Goal: Information Seeking & Learning: Learn about a topic

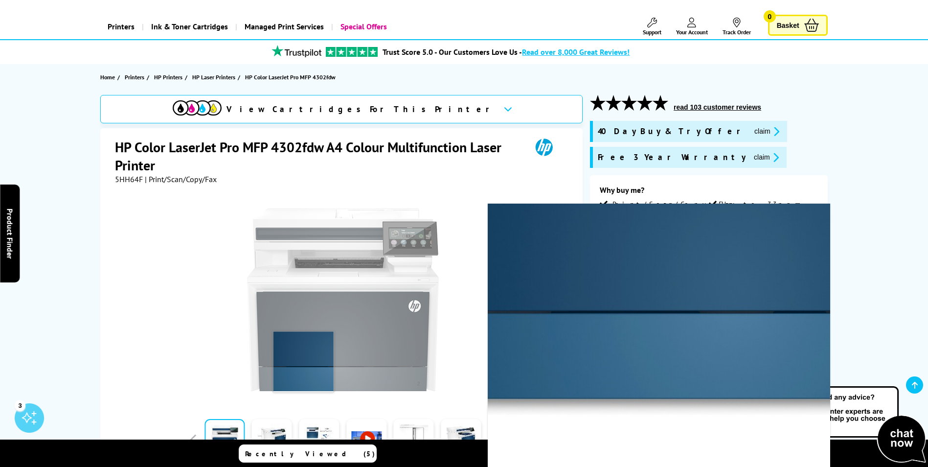
scroll to position [37, 0]
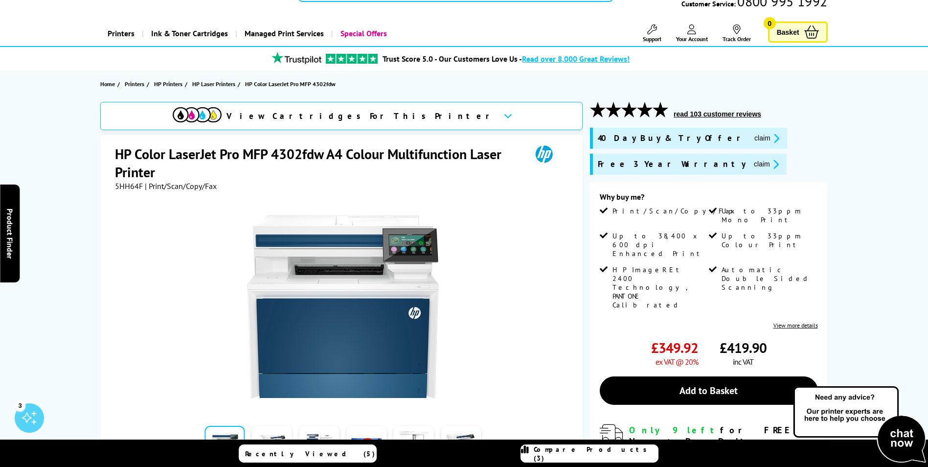
click at [796, 321] on link "View more details" at bounding box center [795, 324] width 45 height 7
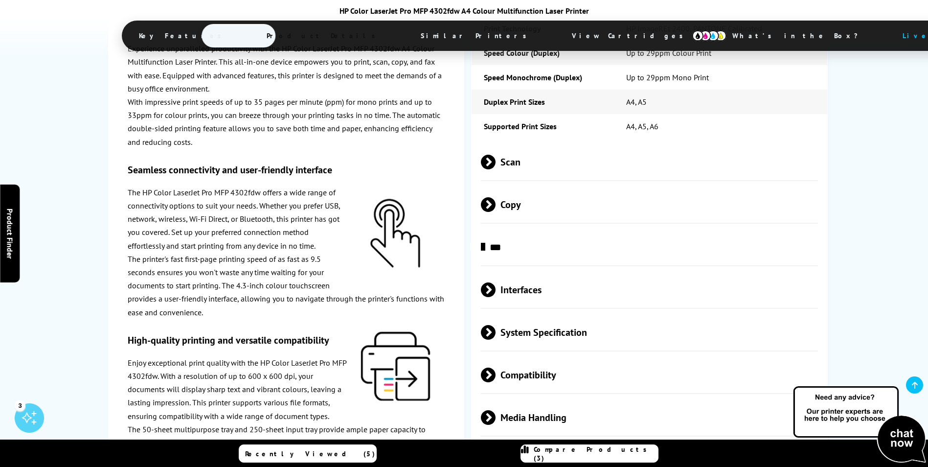
scroll to position [1951, 0]
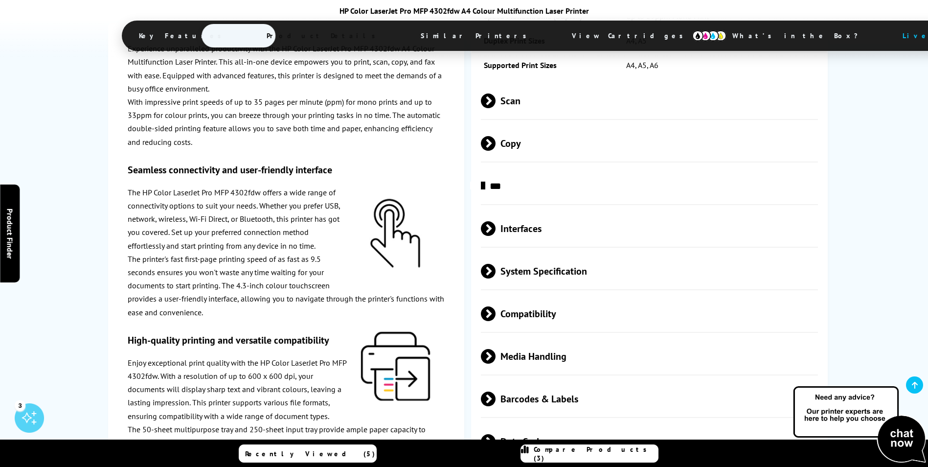
click at [528, 303] on span "Compatibility" at bounding box center [650, 313] width 338 height 37
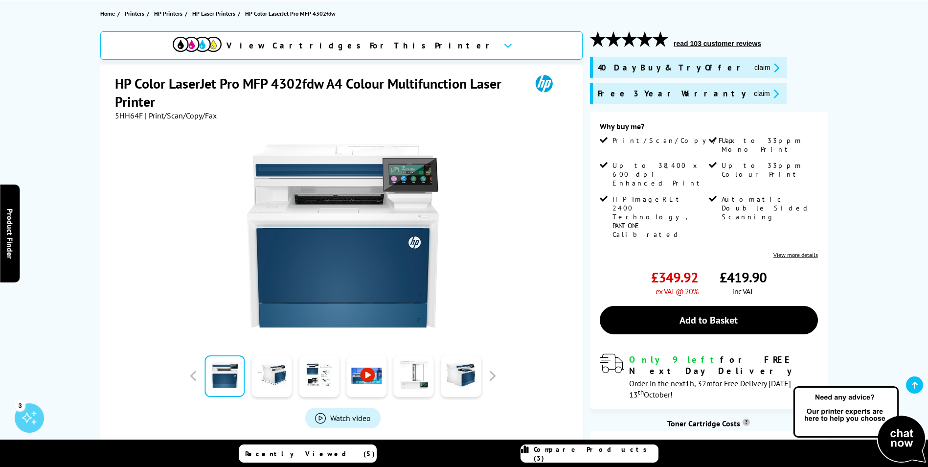
scroll to position [0, 0]
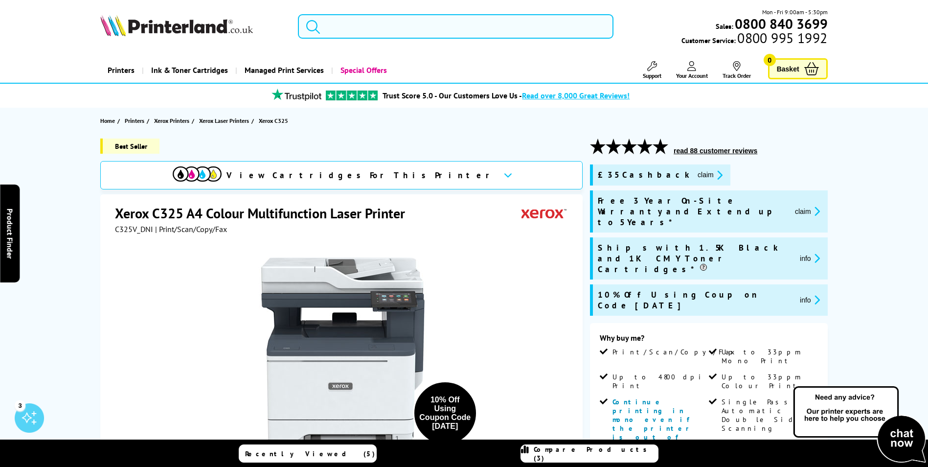
click at [409, 22] on input "search" at bounding box center [456, 26] width 316 height 24
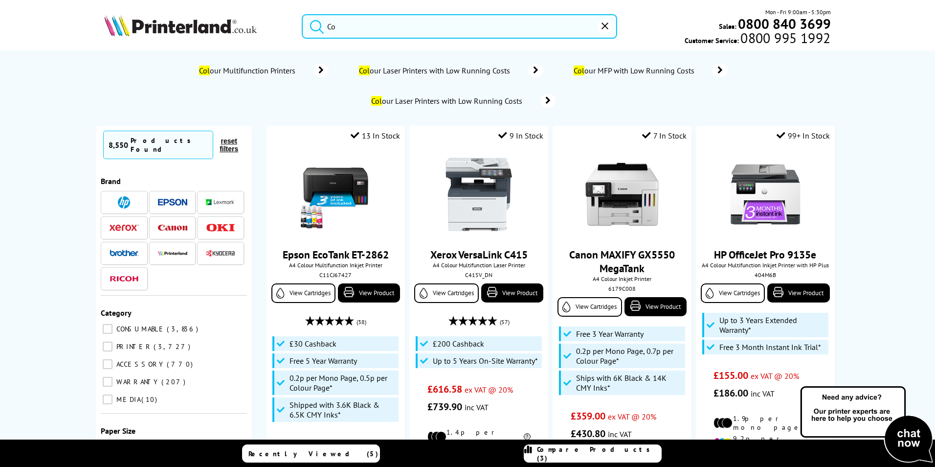
type input "C"
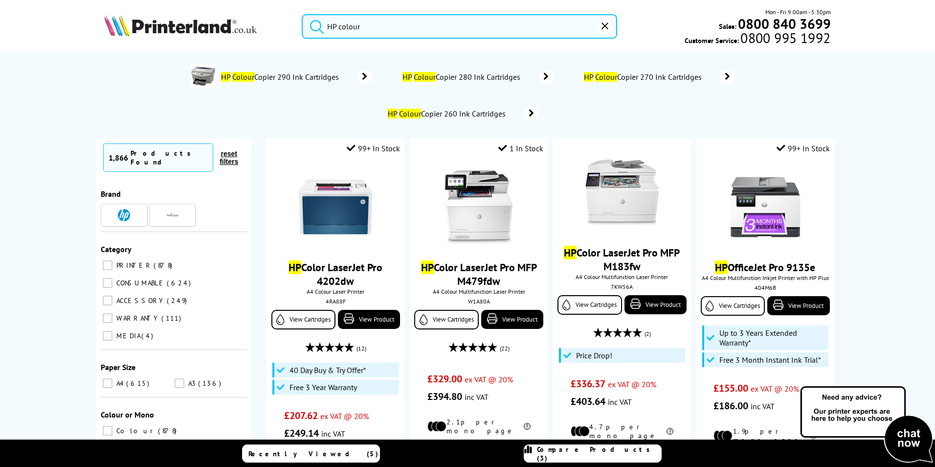
type input "HP colour"
